Goal: Task Accomplishment & Management: Manage account settings

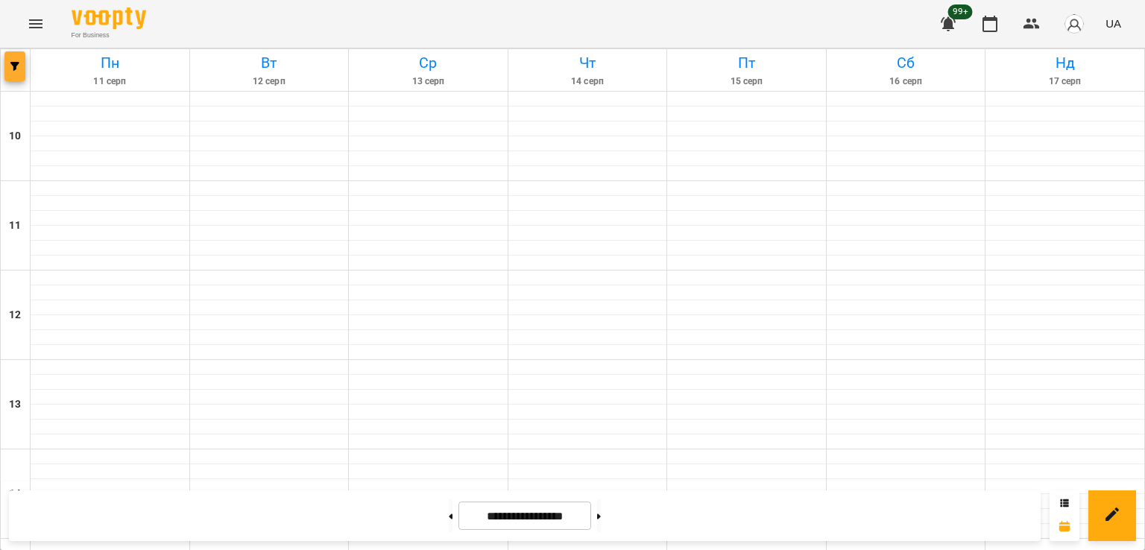
scroll to position [671, 0]
click at [18, 65] on icon "button" at bounding box center [14, 66] width 9 height 9
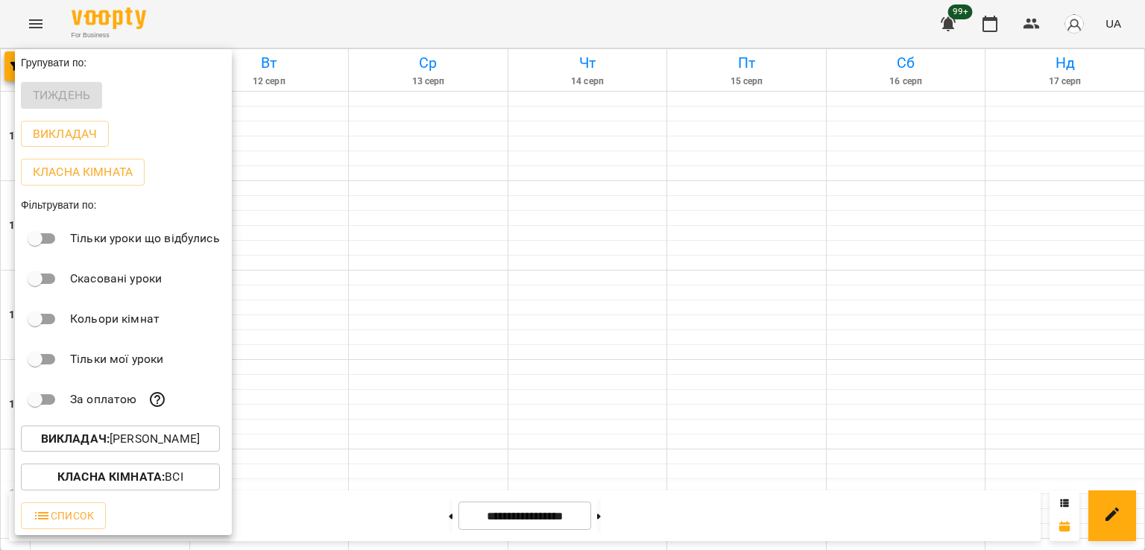
click at [147, 445] on p "Викладач : [PERSON_NAME]" at bounding box center [120, 439] width 159 height 18
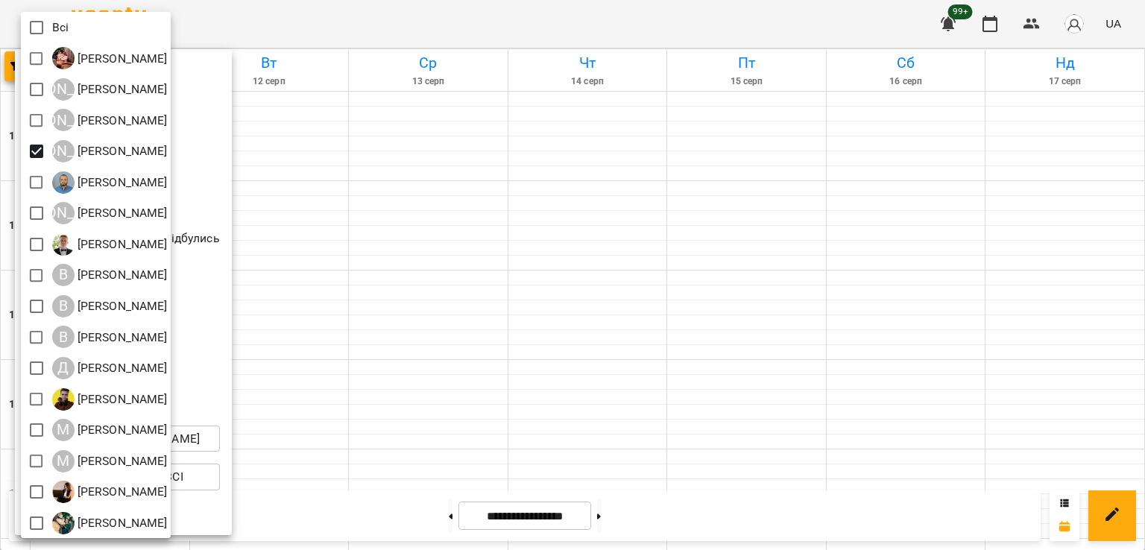
click at [39, 13] on span at bounding box center [36, 27] width 31 height 31
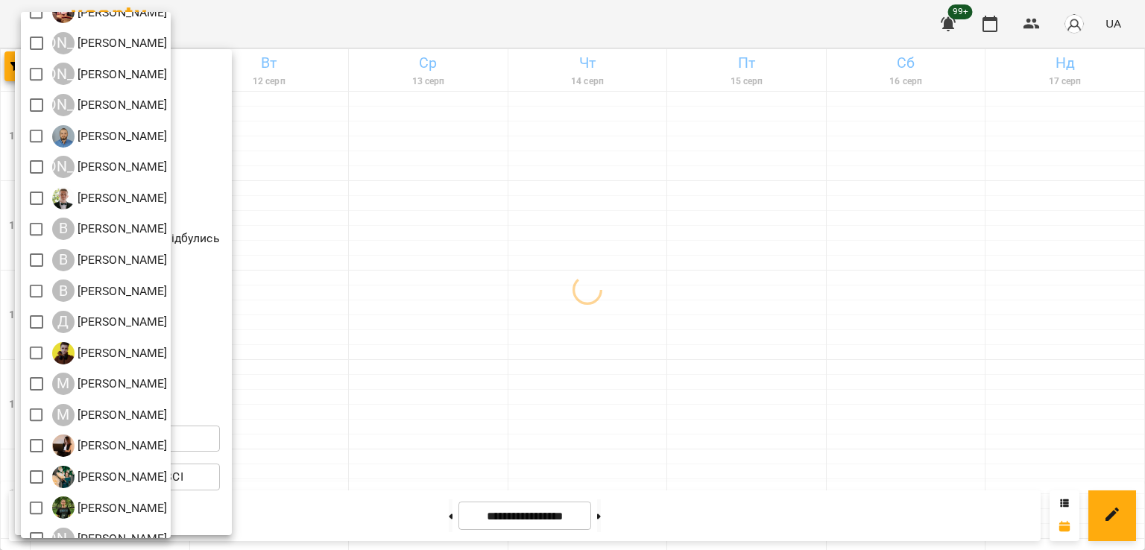
scroll to position [96, 0]
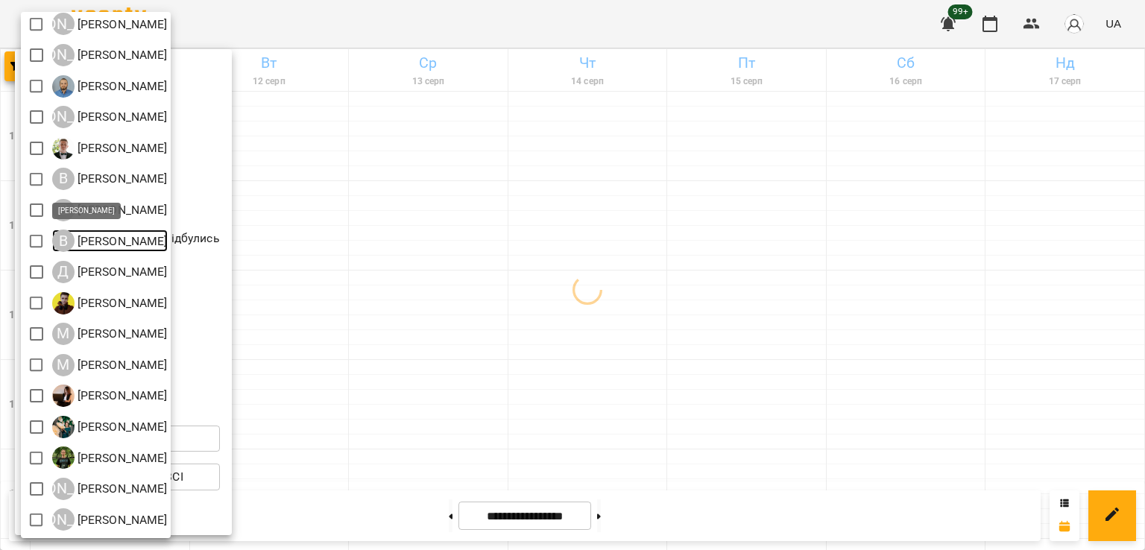
click at [54, 240] on div "В" at bounding box center [63, 241] width 22 height 22
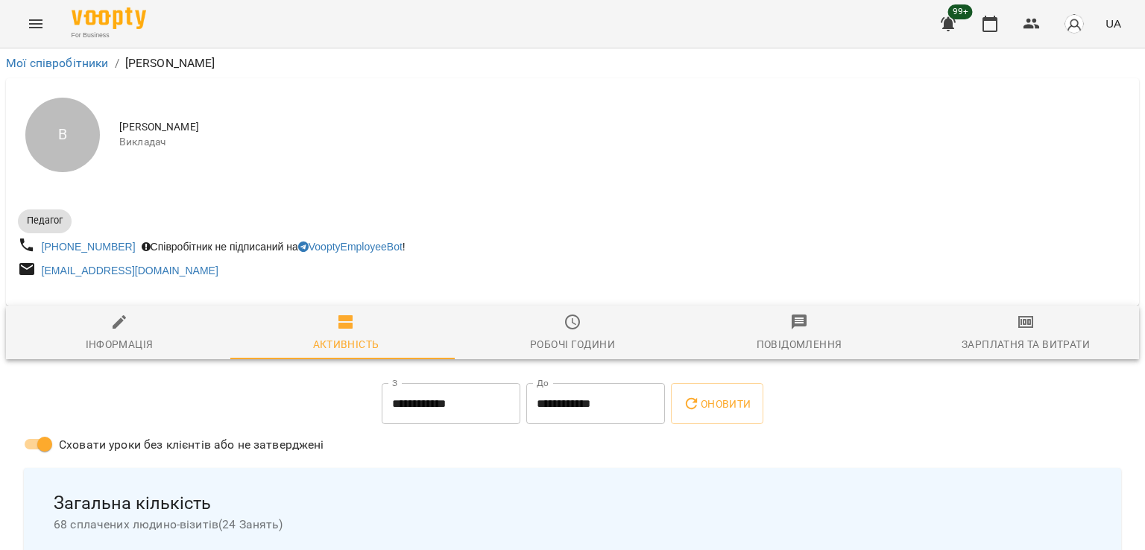
click at [44, 27] on icon "Menu" at bounding box center [36, 24] width 18 height 18
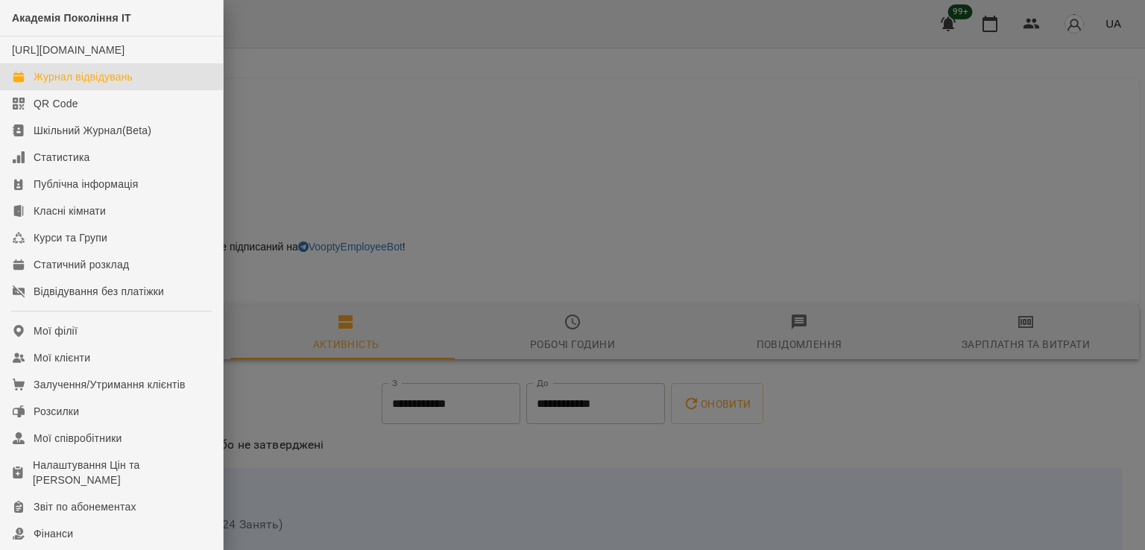
click at [121, 84] on div "Журнал відвідувань" at bounding box center [83, 76] width 99 height 15
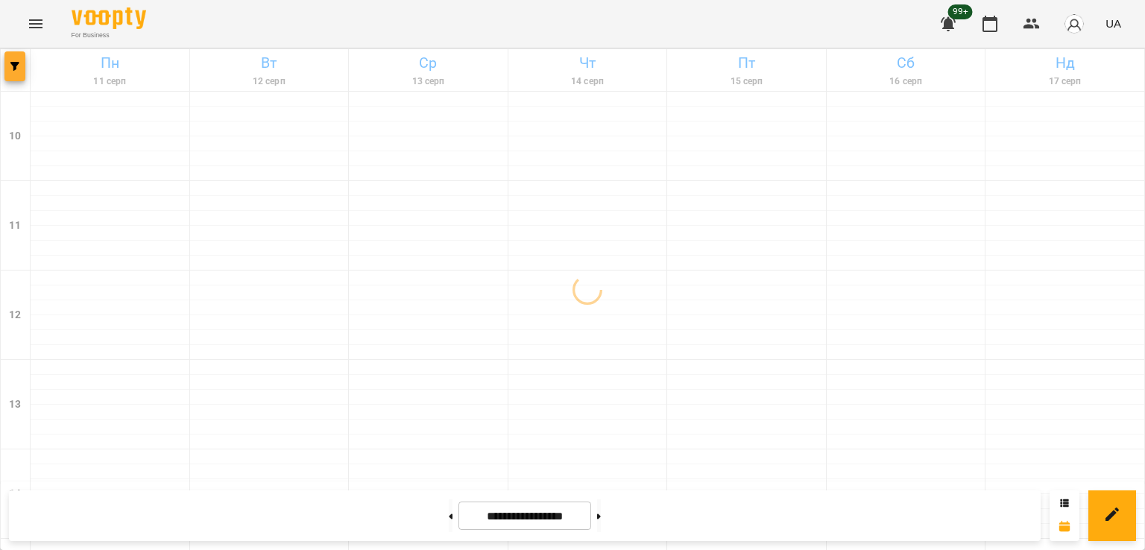
click at [16, 68] on icon "button" at bounding box center [14, 66] width 9 height 9
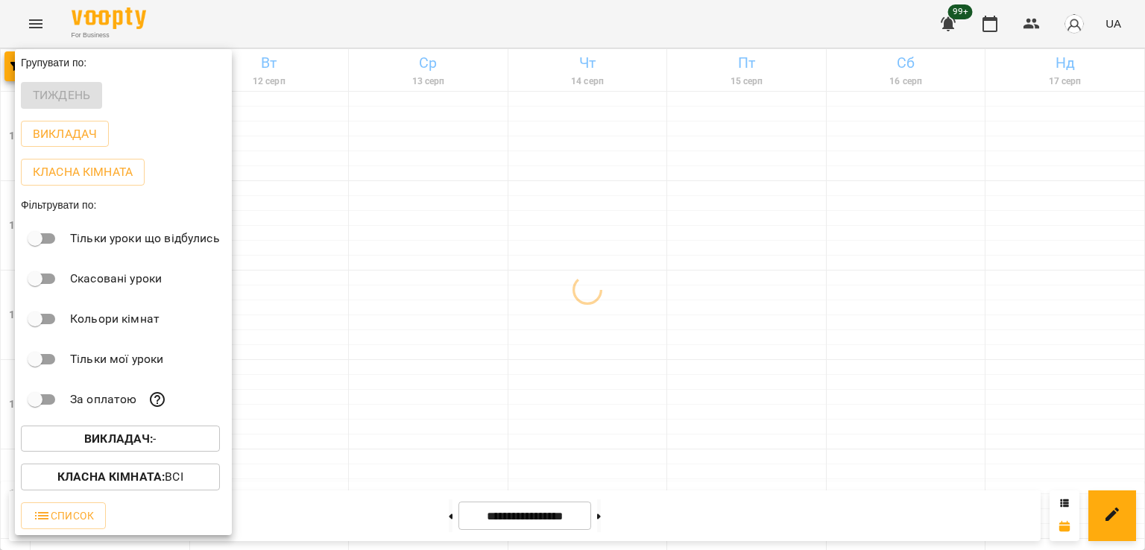
click at [116, 448] on p "Викладач : -" at bounding box center [120, 439] width 72 height 18
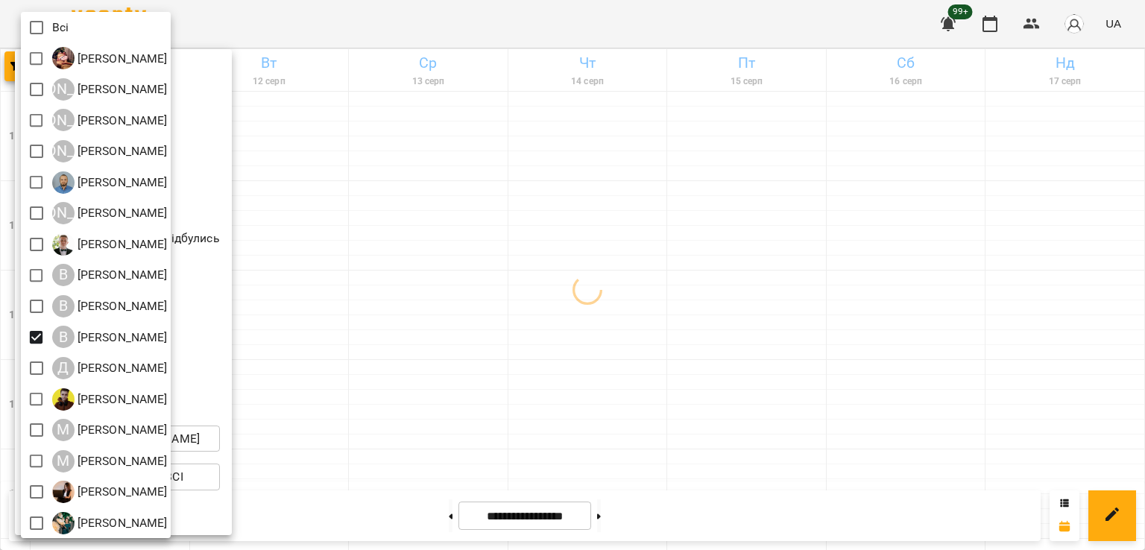
click at [485, 339] on div at bounding box center [572, 275] width 1145 height 550
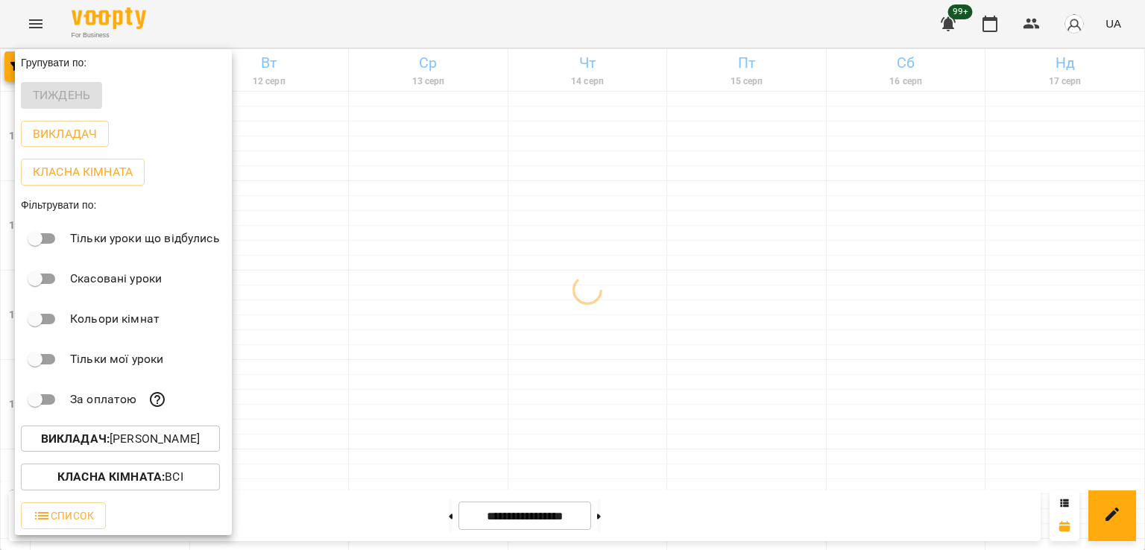
click at [471, 397] on div at bounding box center [572, 275] width 1145 height 550
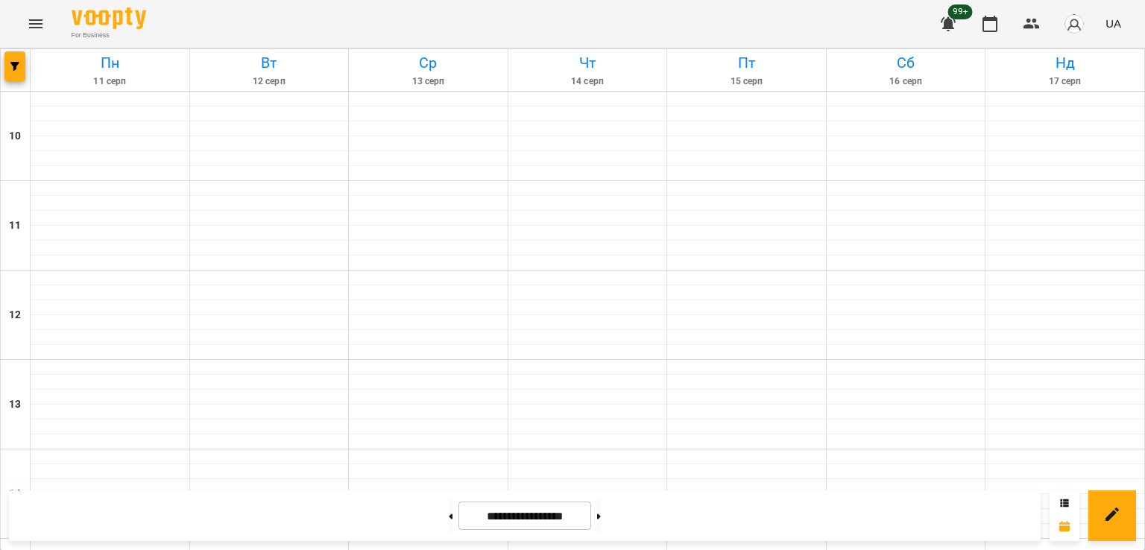
scroll to position [671, 0]
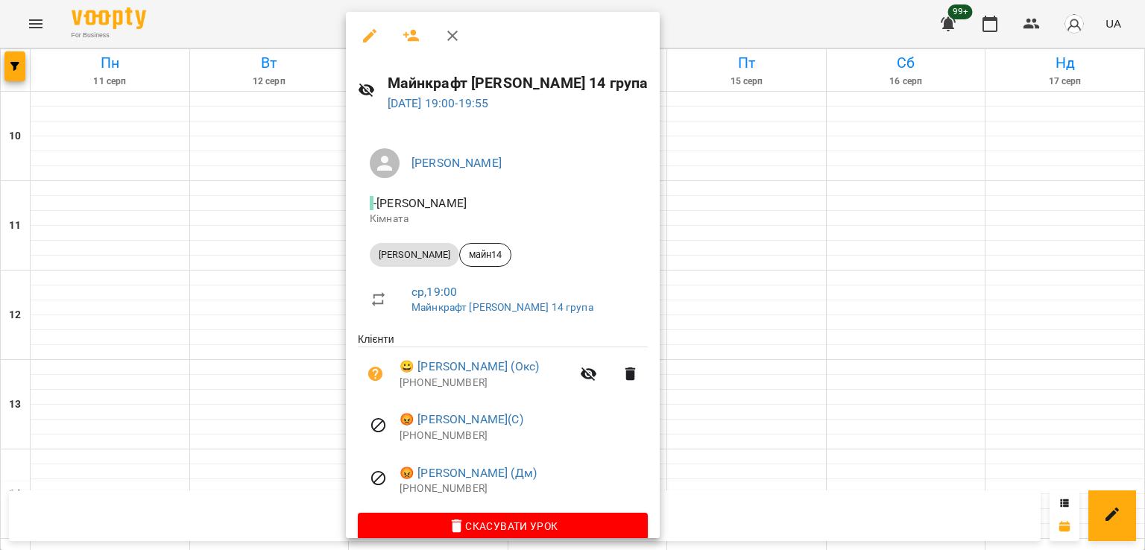
click at [259, 284] on div at bounding box center [572, 275] width 1145 height 550
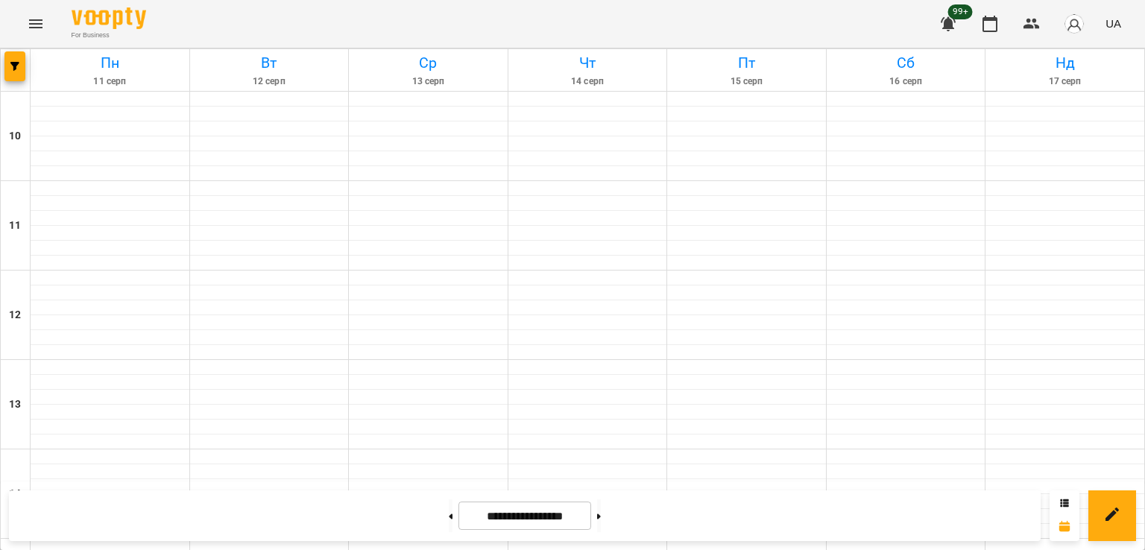
scroll to position [746, 0]
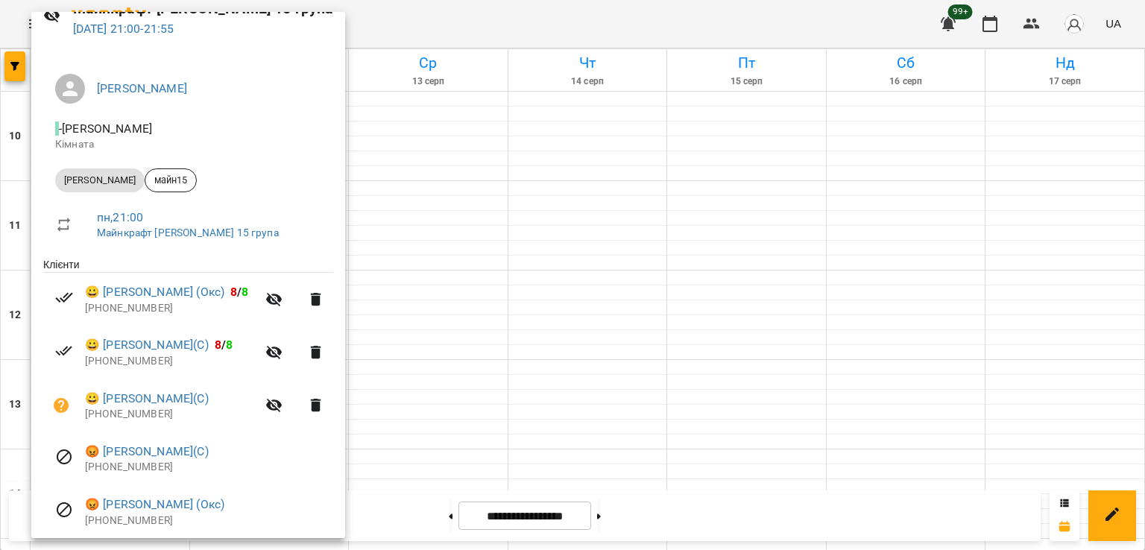
scroll to position [0, 0]
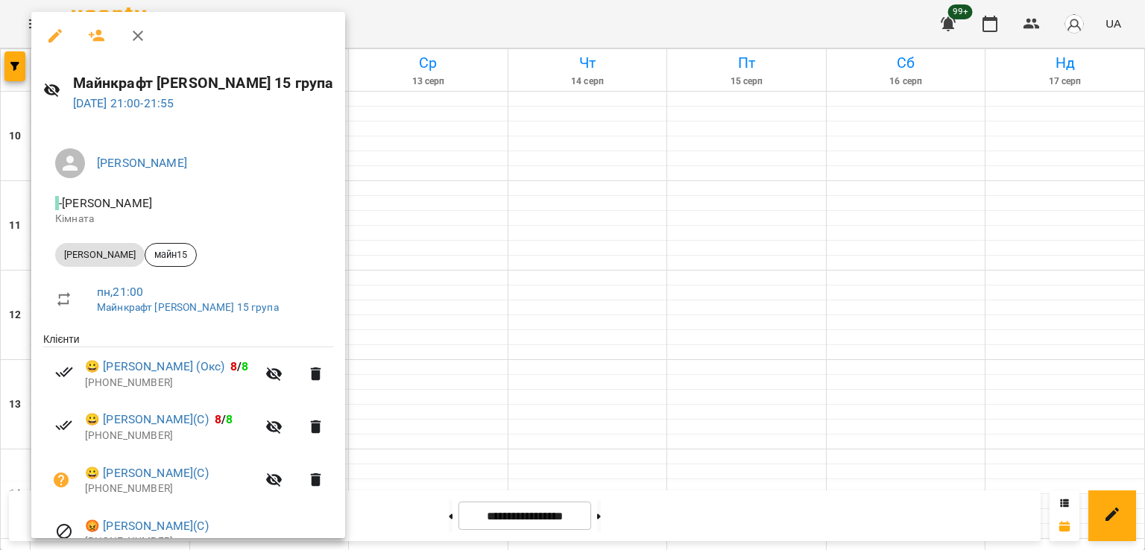
click at [415, 320] on div at bounding box center [572, 275] width 1145 height 550
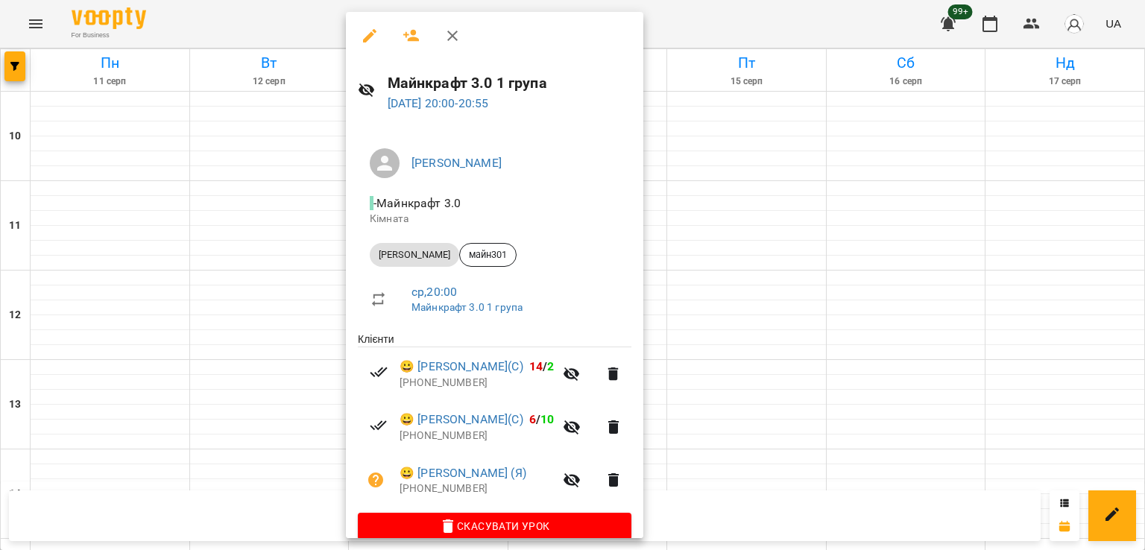
click at [257, 295] on div at bounding box center [572, 275] width 1145 height 550
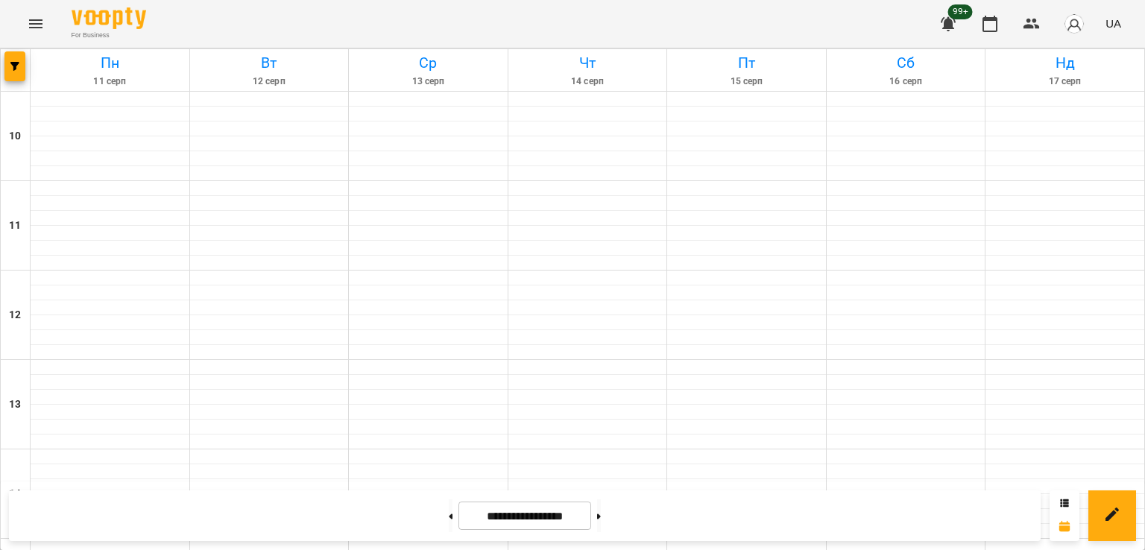
scroll to position [671, 0]
click at [16, 71] on button "button" at bounding box center [14, 66] width 21 height 30
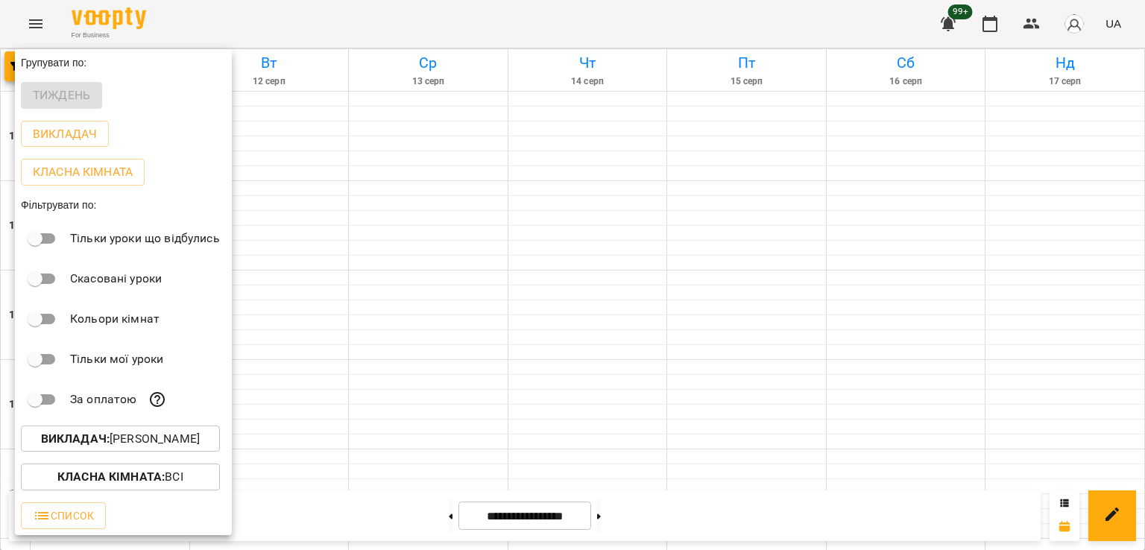
click at [157, 438] on p "Викладач : [PERSON_NAME]" at bounding box center [120, 439] width 159 height 18
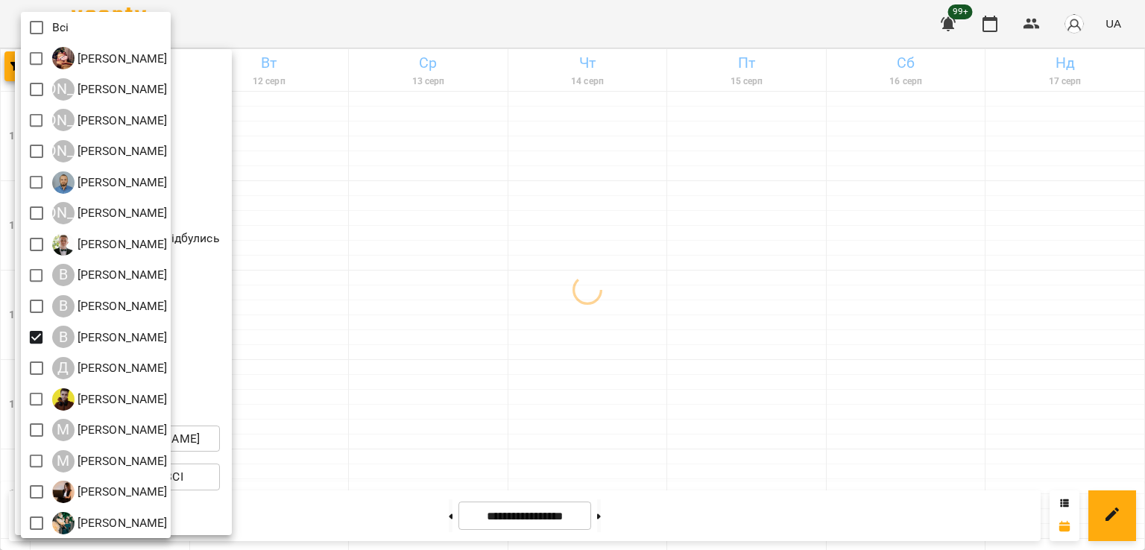
click at [744, 339] on div at bounding box center [572, 275] width 1145 height 550
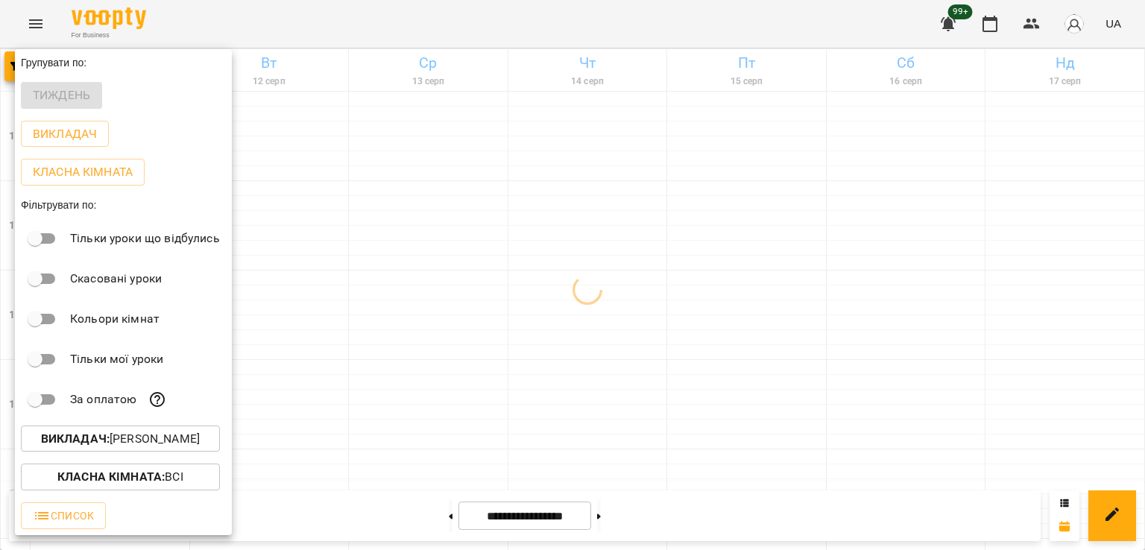
click at [611, 512] on div at bounding box center [572, 275] width 1145 height 550
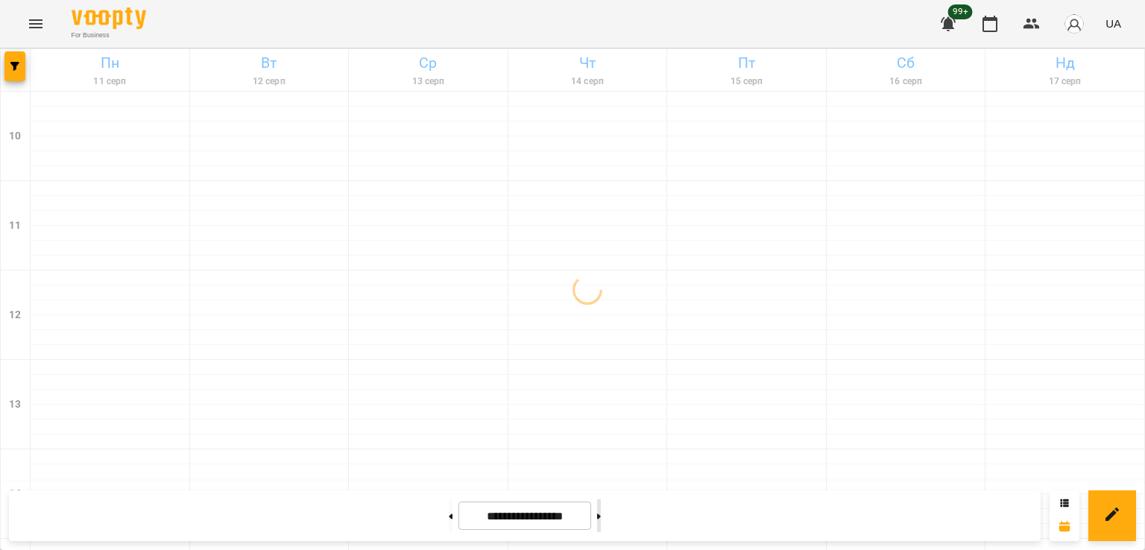
click at [601, 523] on button at bounding box center [599, 516] width 4 height 33
click at [449, 522] on button at bounding box center [451, 516] width 4 height 33
click at [449, 523] on button at bounding box center [451, 516] width 4 height 33
drag, startPoint x: 621, startPoint y: 517, endPoint x: 552, endPoint y: 549, distance: 76.4
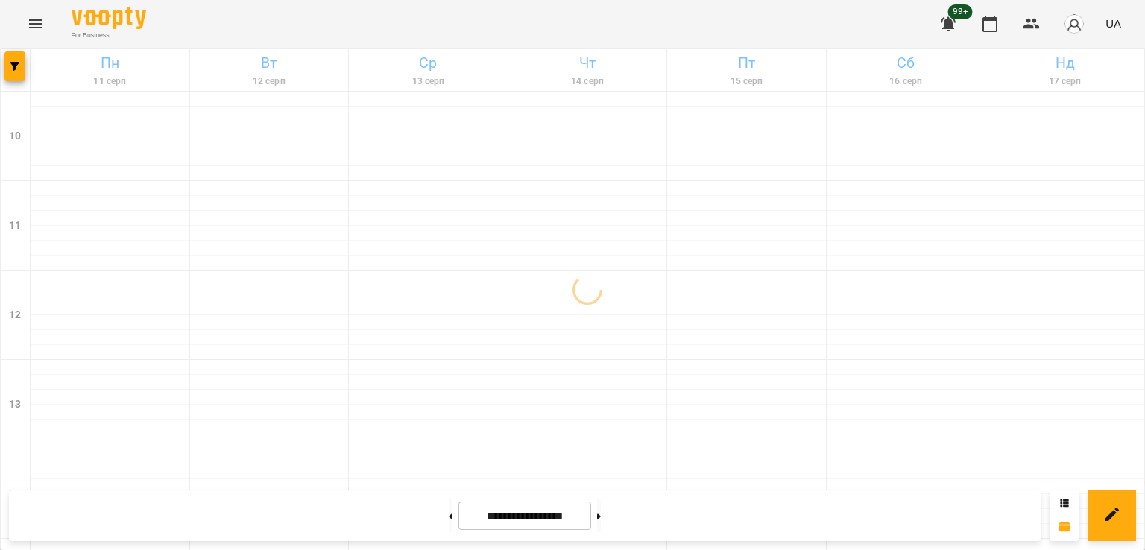
click at [601, 517] on icon at bounding box center [599, 517] width 4 height 6
type input "**********"
click at [18, 63] on icon "button" at bounding box center [14, 66] width 9 height 9
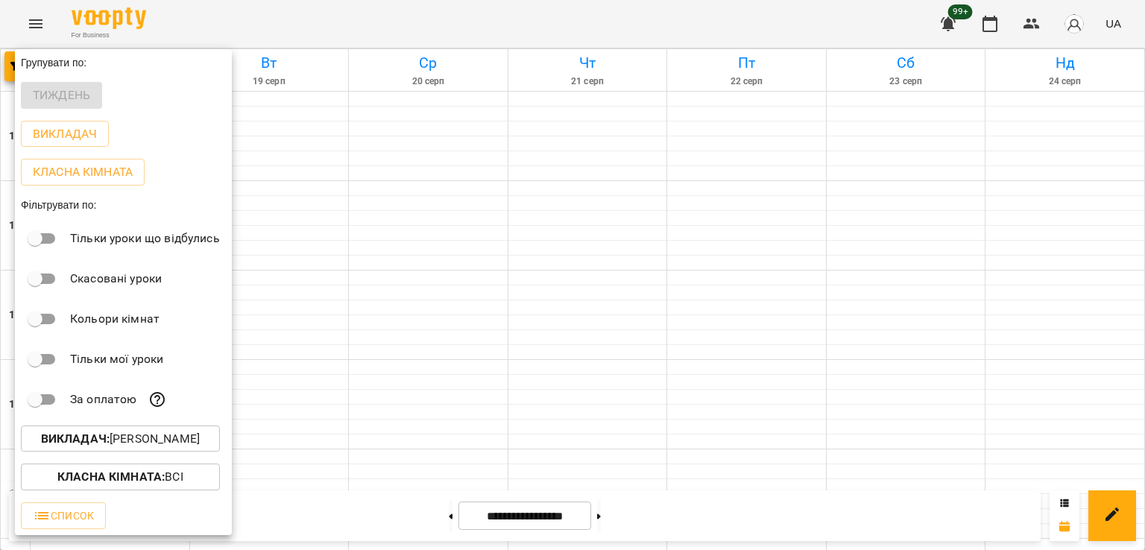
click at [181, 448] on p "Викладач : [PERSON_NAME]" at bounding box center [120, 439] width 159 height 18
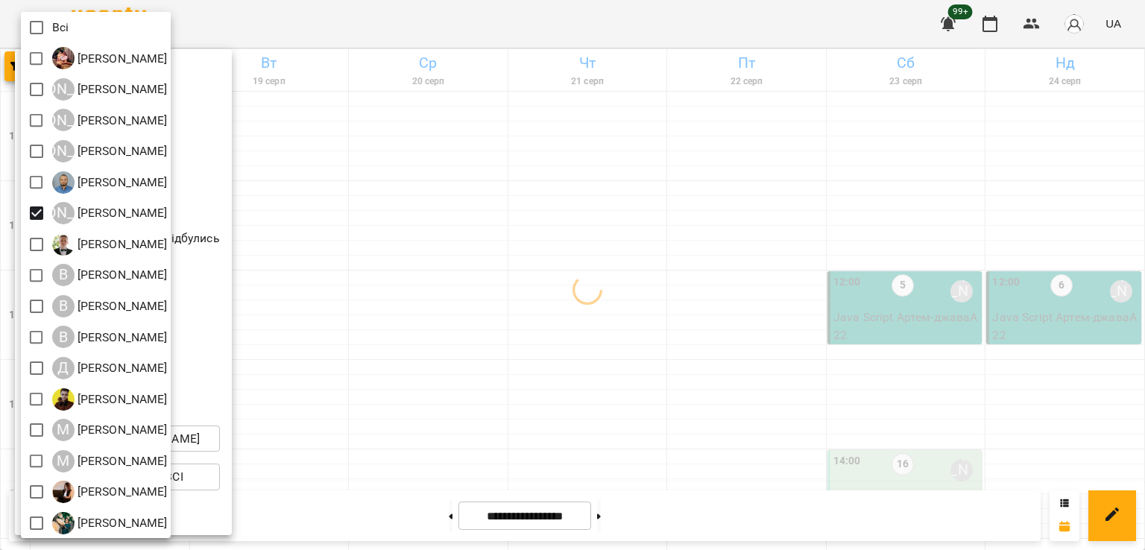
drag, startPoint x: 491, startPoint y: 296, endPoint x: 548, endPoint y: 300, distance: 57.5
click at [504, 298] on div at bounding box center [572, 275] width 1145 height 550
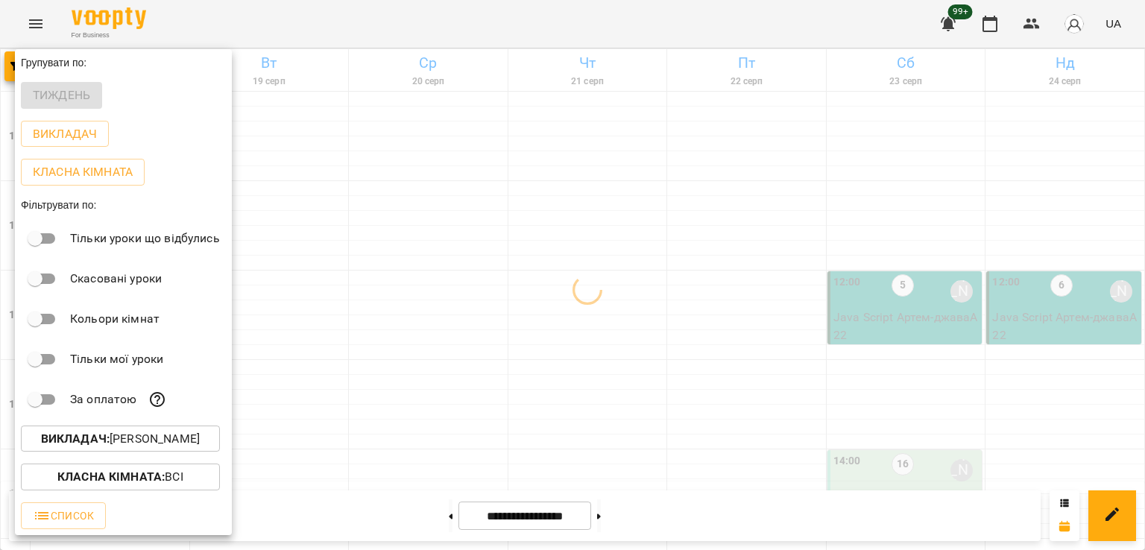
click at [592, 308] on div at bounding box center [572, 275] width 1145 height 550
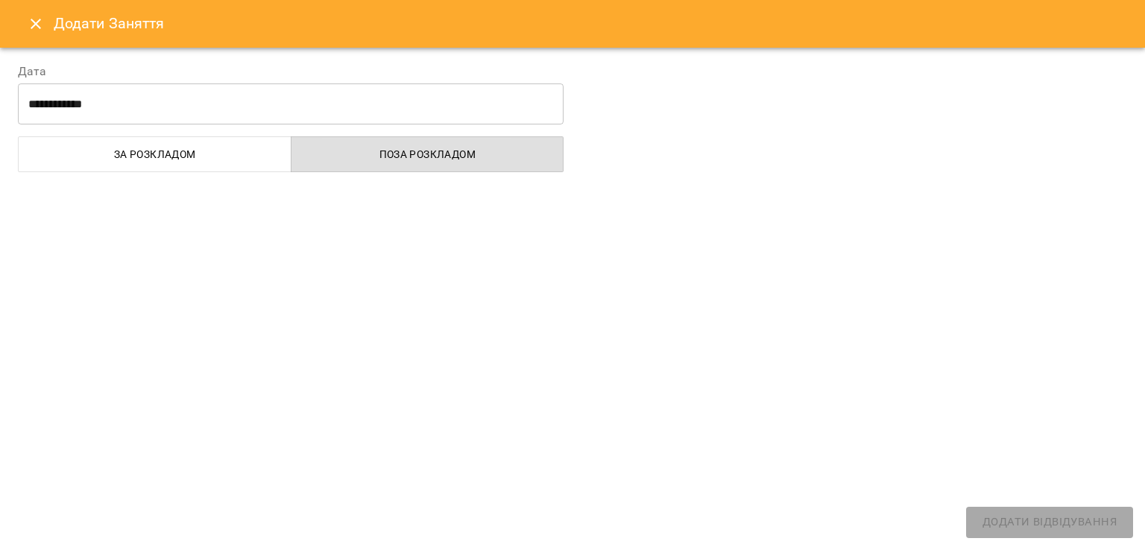
select select
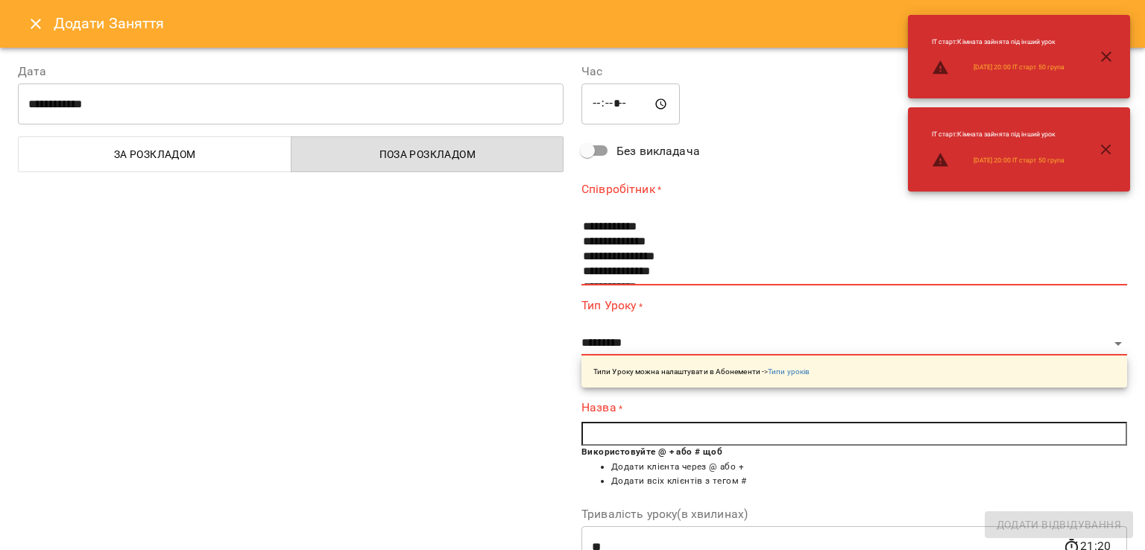
click at [30, 13] on button "Close" at bounding box center [36, 24] width 36 height 36
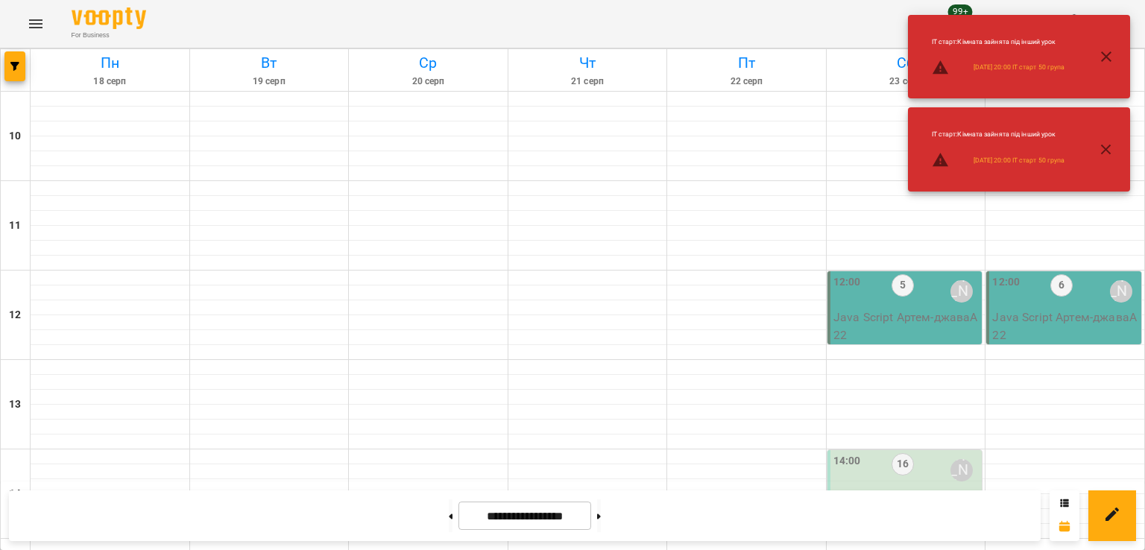
scroll to position [772, 0]
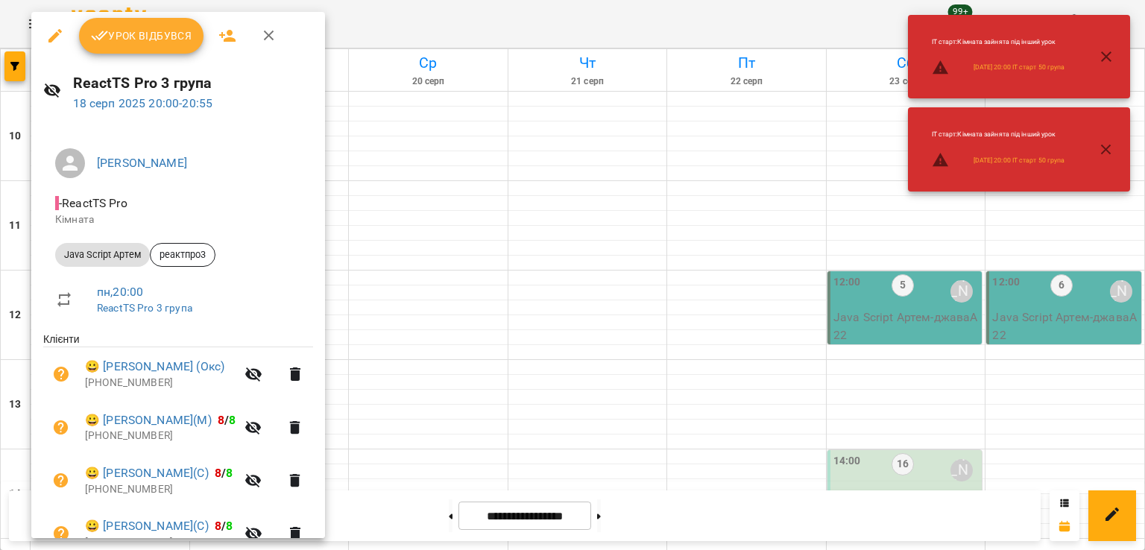
click at [403, 265] on div at bounding box center [572, 275] width 1145 height 550
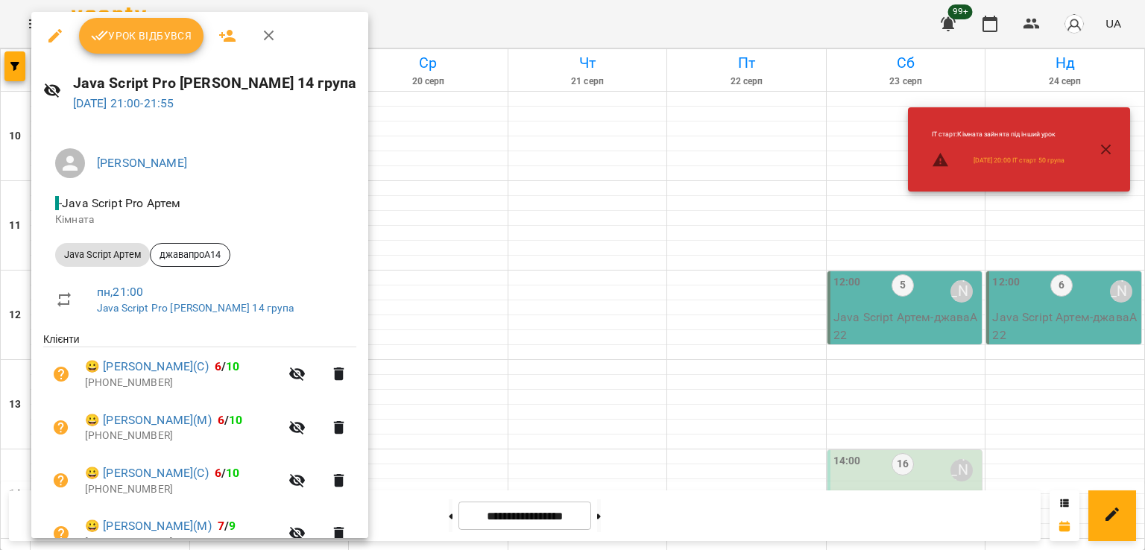
click at [424, 263] on div at bounding box center [572, 275] width 1145 height 550
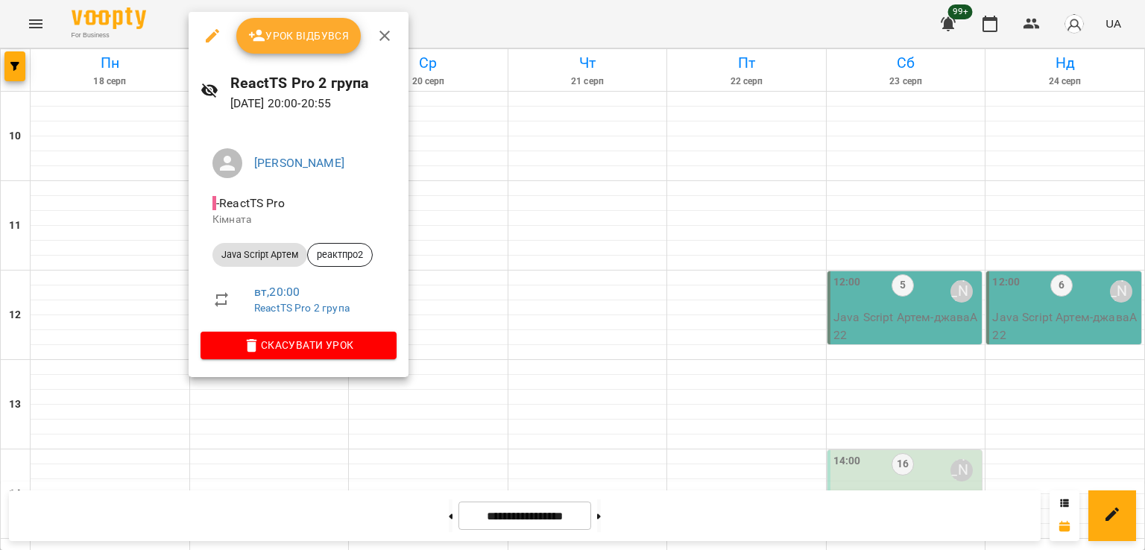
click at [86, 259] on div at bounding box center [572, 275] width 1145 height 550
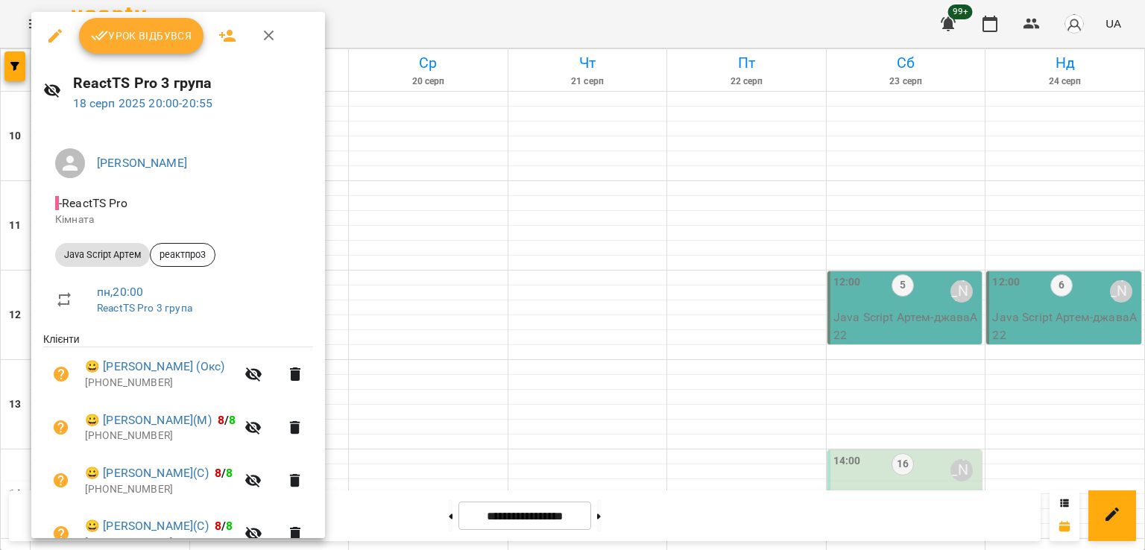
click at [415, 271] on div at bounding box center [572, 275] width 1145 height 550
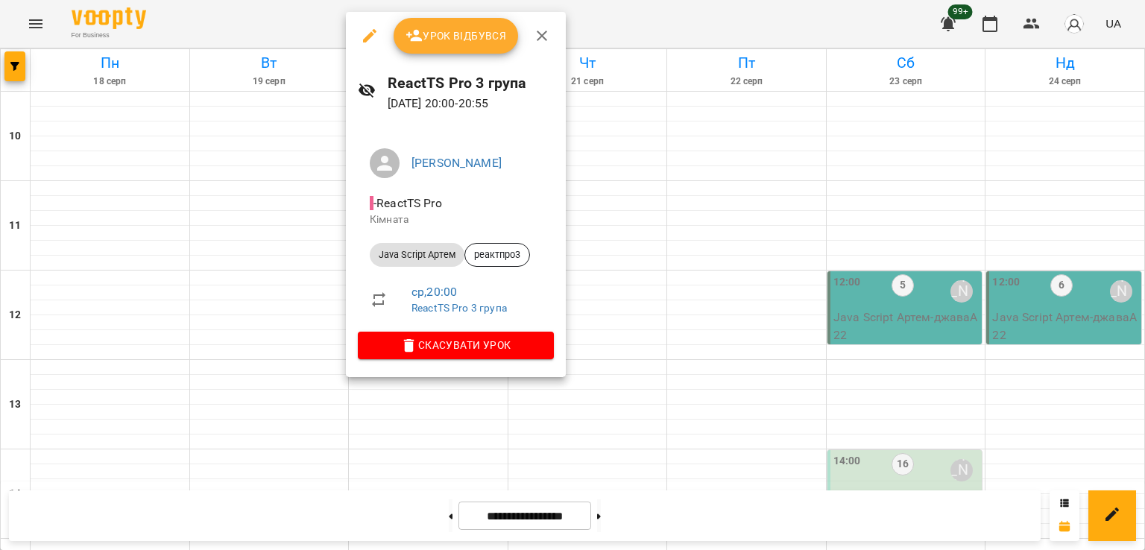
click at [271, 266] on div at bounding box center [572, 275] width 1145 height 550
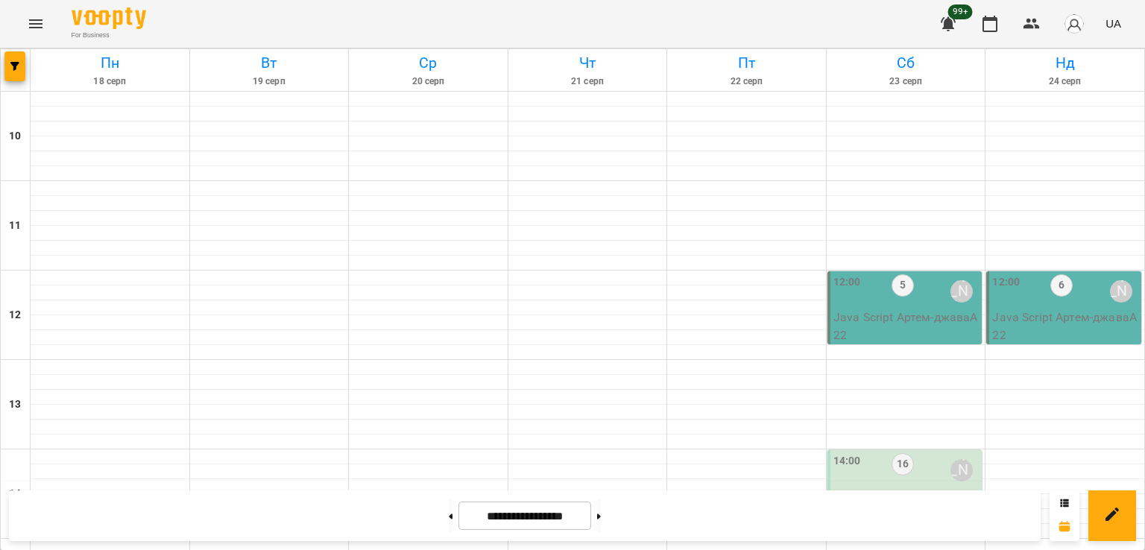
scroll to position [697, 0]
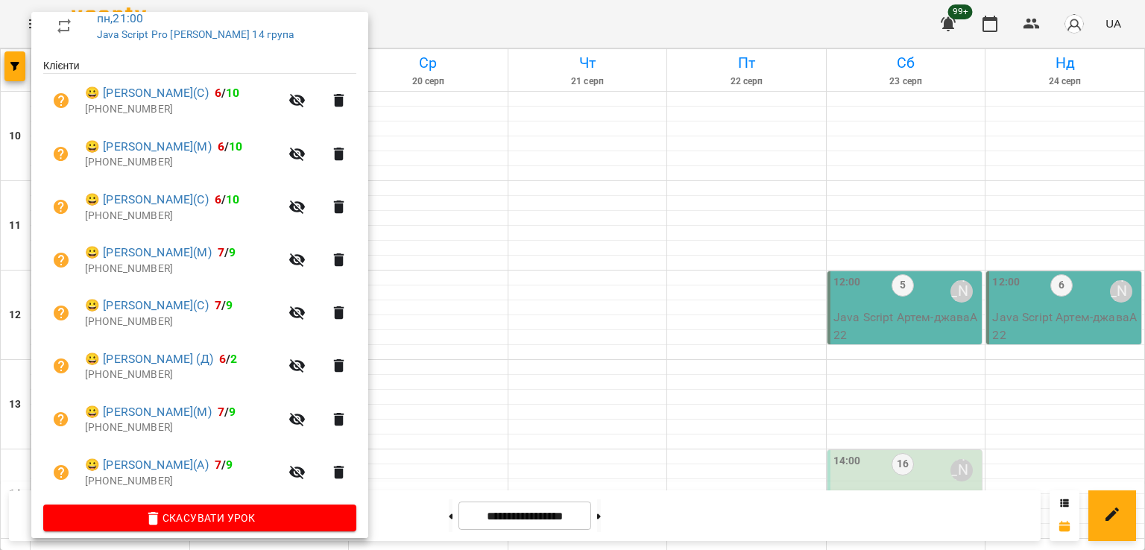
scroll to position [287, 0]
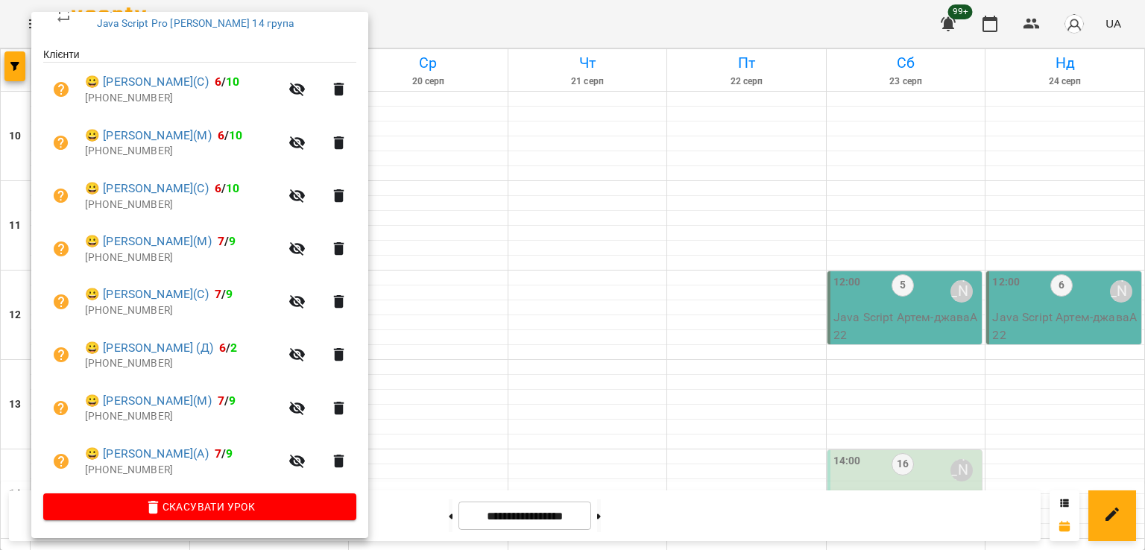
click at [472, 421] on div at bounding box center [572, 275] width 1145 height 550
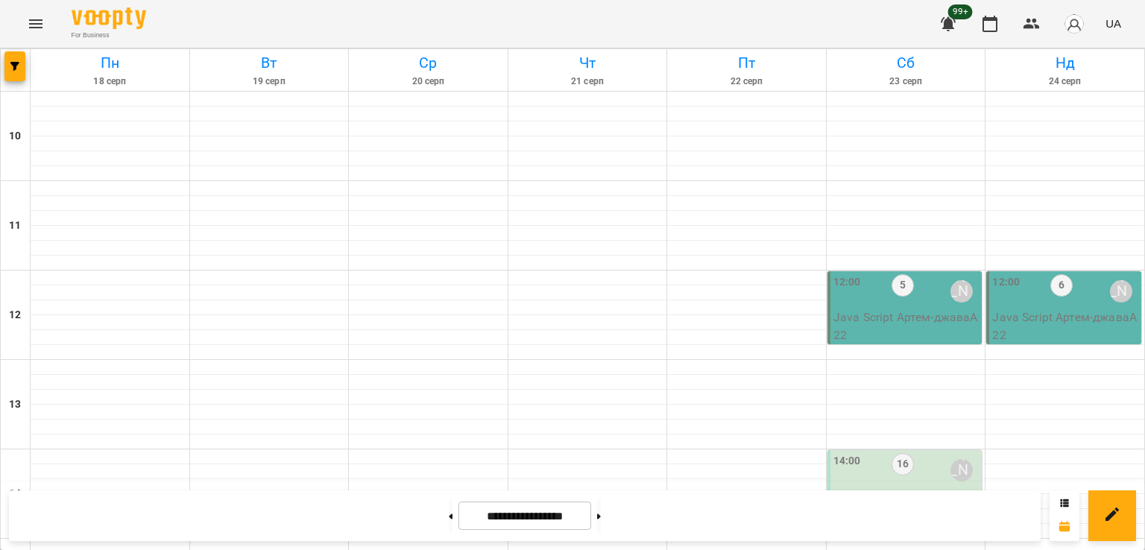
scroll to position [671, 0]
